Goal: Task Accomplishment & Management: Manage account settings

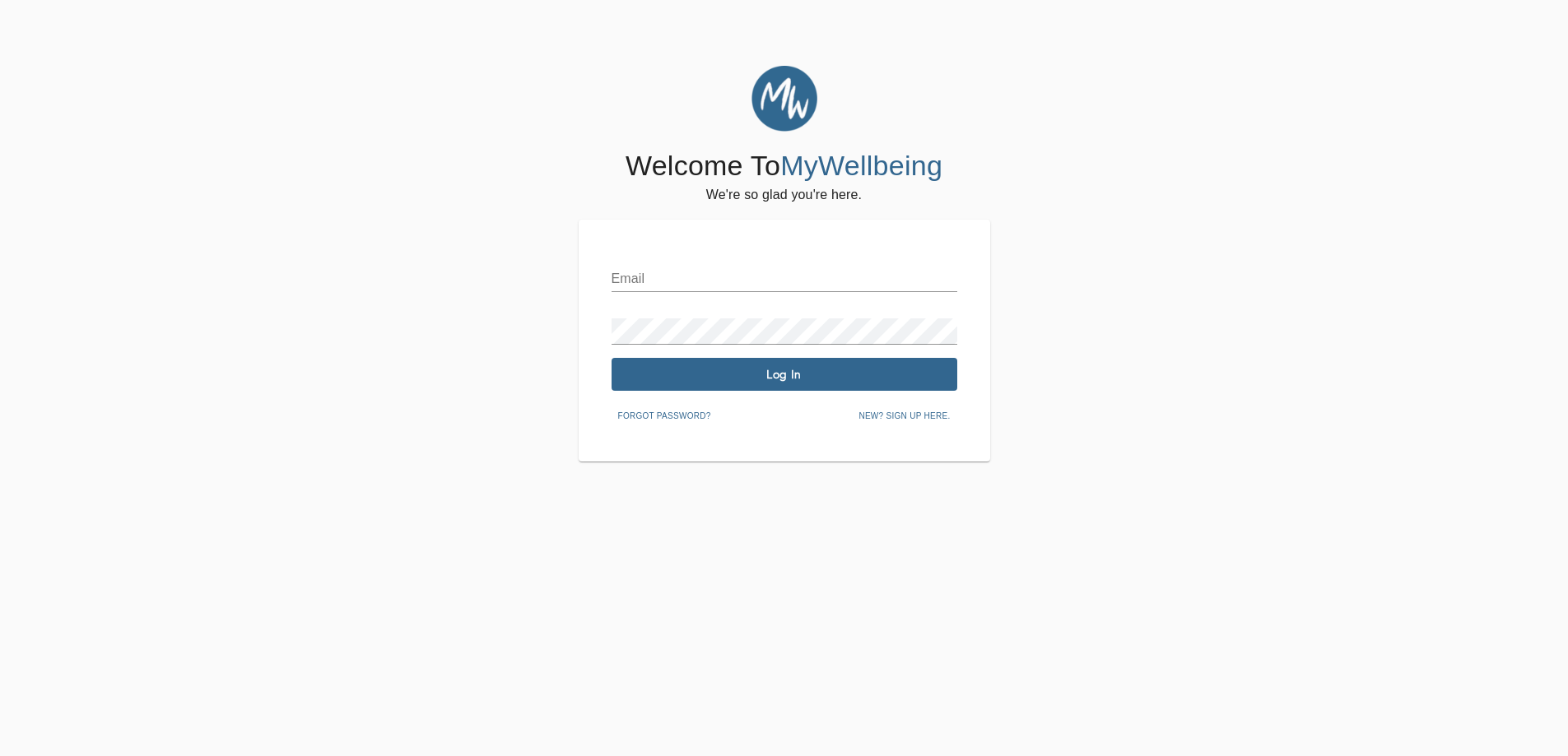
click at [670, 279] on input "text" at bounding box center [784, 279] width 346 height 26
click at [660, 275] on input "text" at bounding box center [784, 279] width 346 height 26
click at [663, 279] on input "text" at bounding box center [784, 279] width 346 height 26
drag, startPoint x: 1143, startPoint y: 219, endPoint x: 1128, endPoint y: 231, distance: 19.2
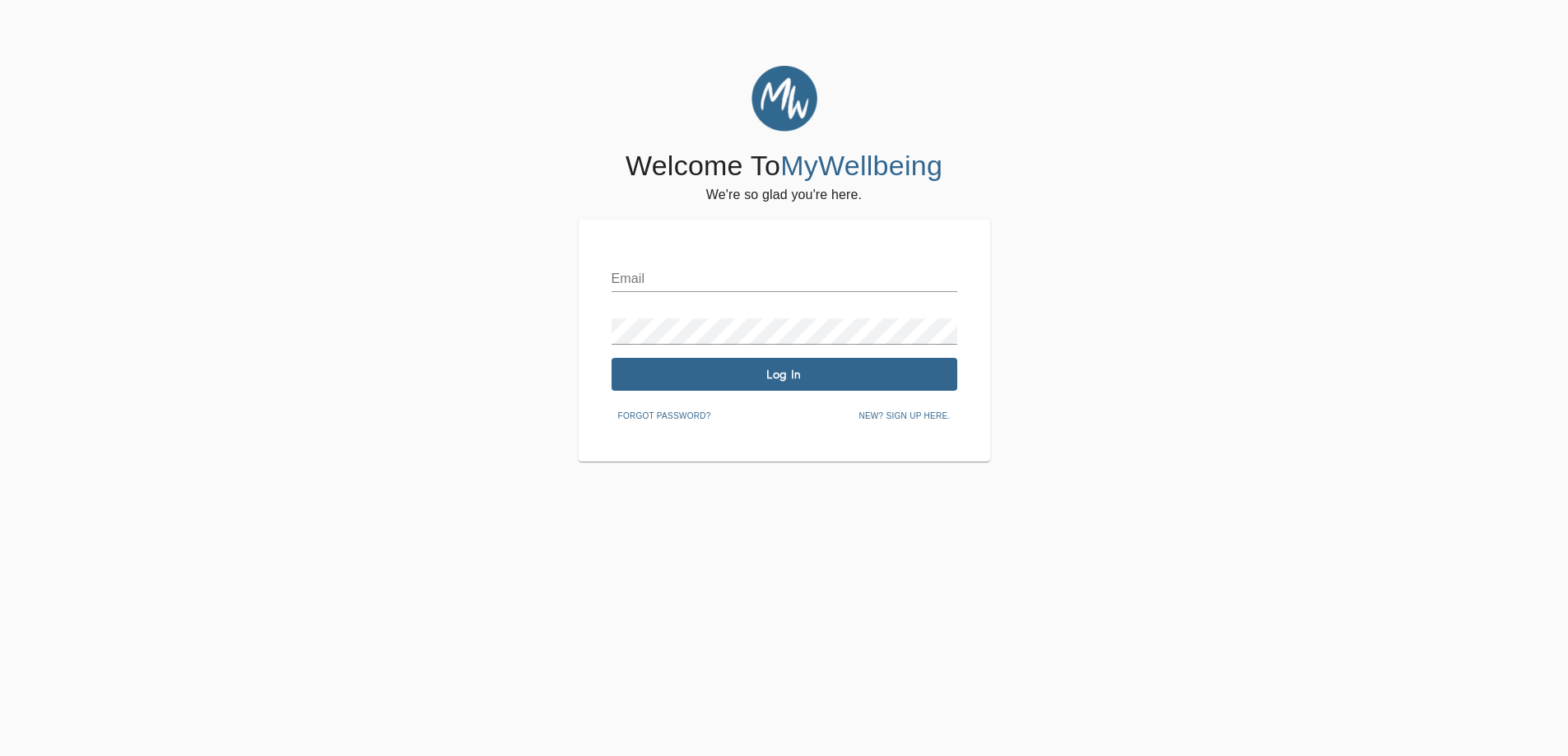
click at [1143, 222] on div "Welcome To MyWellbeing We're so glad you're here. Email Password Log In Forgot …" at bounding box center [784, 264] width 1559 height 396
click at [658, 278] on input "text" at bounding box center [784, 279] width 346 height 26
drag, startPoint x: 791, startPoint y: 277, endPoint x: 598, endPoint y: 276, distance: 193.0
click at [598, 277] on div "Email [EMAIL_ADDRESS][DOMAIN_NAME] Password Log In Forgot password? New? Sign u…" at bounding box center [784, 340] width 412 height 242
type input "[EMAIL_ADDRESS][DOMAIN_NAME]"
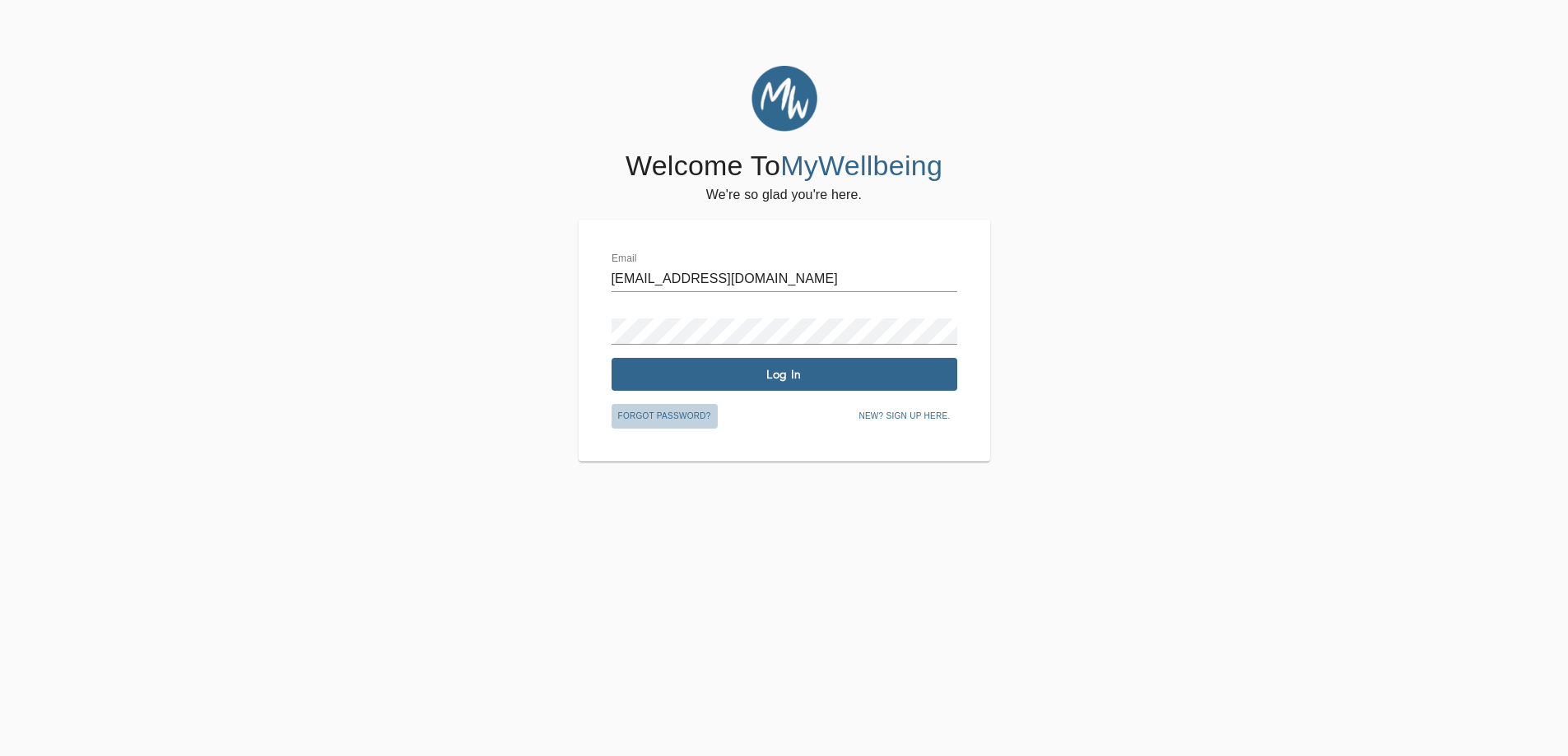
click at [682, 415] on span "Forgot password?" at bounding box center [665, 415] width 93 height 15
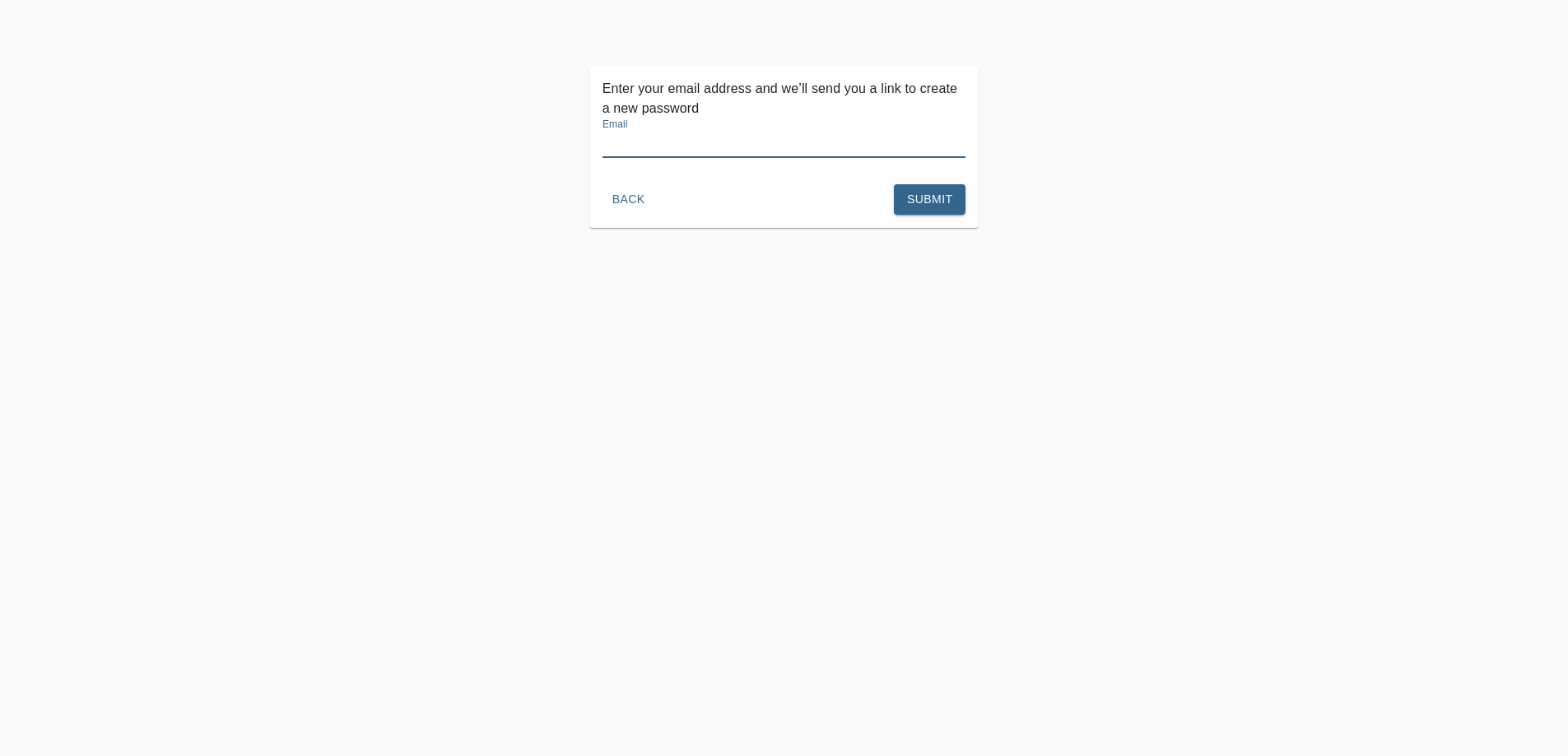
click at [650, 148] on input "text" at bounding box center [784, 145] width 364 height 26
paste input "[EMAIL_ADDRESS][DOMAIN_NAME]"
type input "[EMAIL_ADDRESS][DOMAIN_NAME]"
click at [938, 200] on span "Submit" at bounding box center [929, 199] width 46 height 20
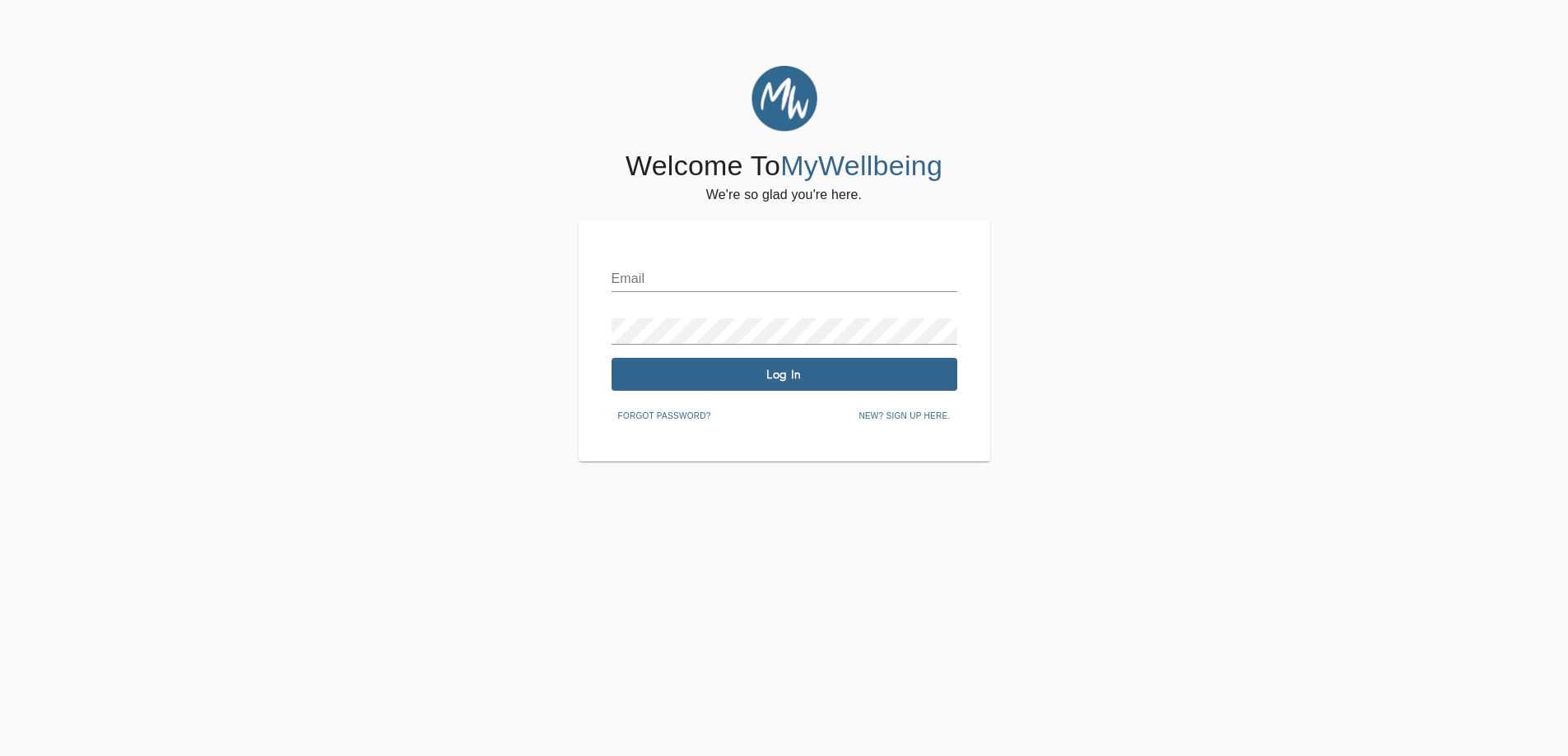
click at [759, 286] on input "text" at bounding box center [784, 279] width 346 height 26
type input "bases"
click at [661, 412] on span "Forgot password?" at bounding box center [665, 415] width 93 height 15
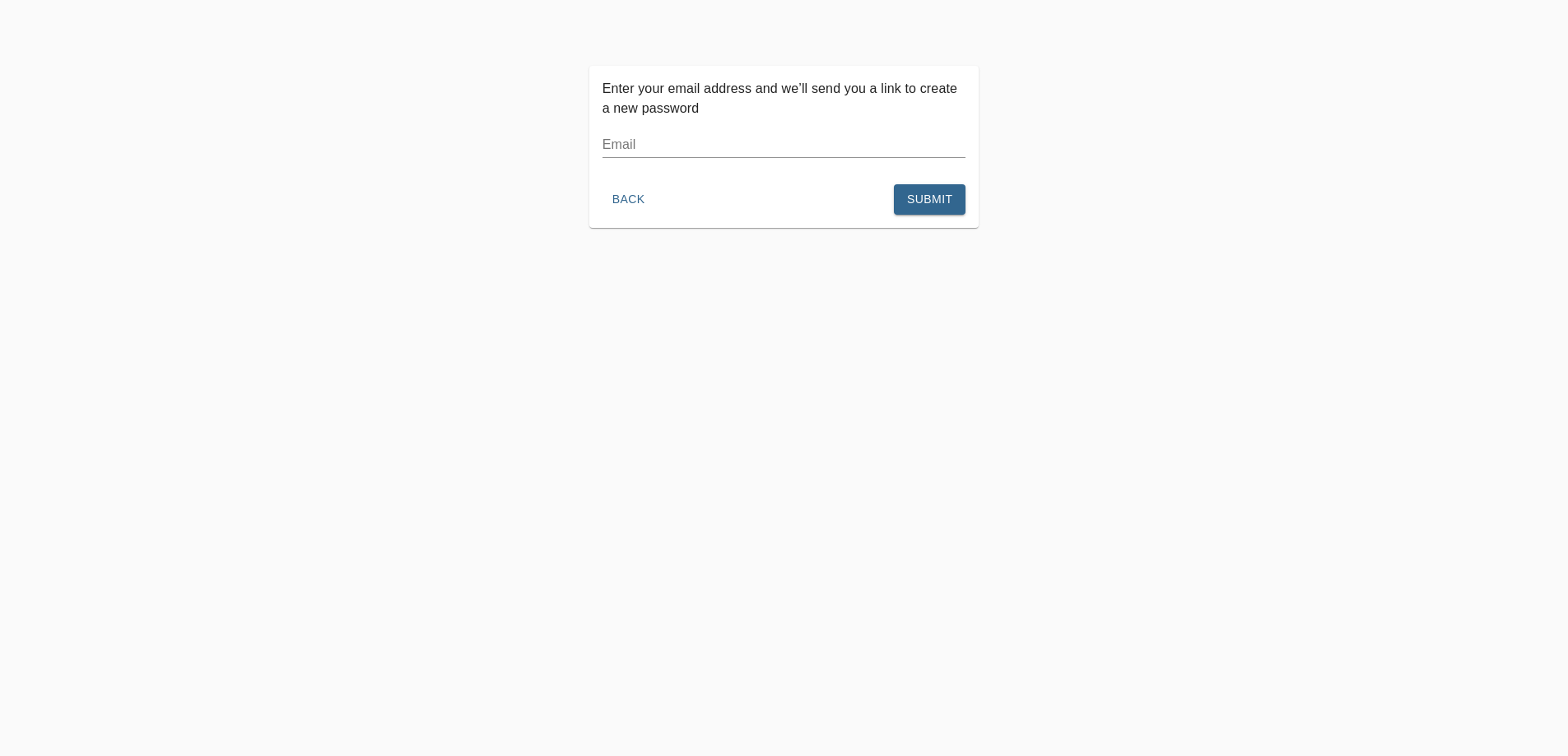
click at [650, 150] on input "text" at bounding box center [784, 145] width 364 height 26
type input "[EMAIL_ADDRESS][DOMAIN_NAME]"
click at [927, 201] on span "Submit" at bounding box center [929, 199] width 46 height 20
